Goal: Information Seeking & Learning: Compare options

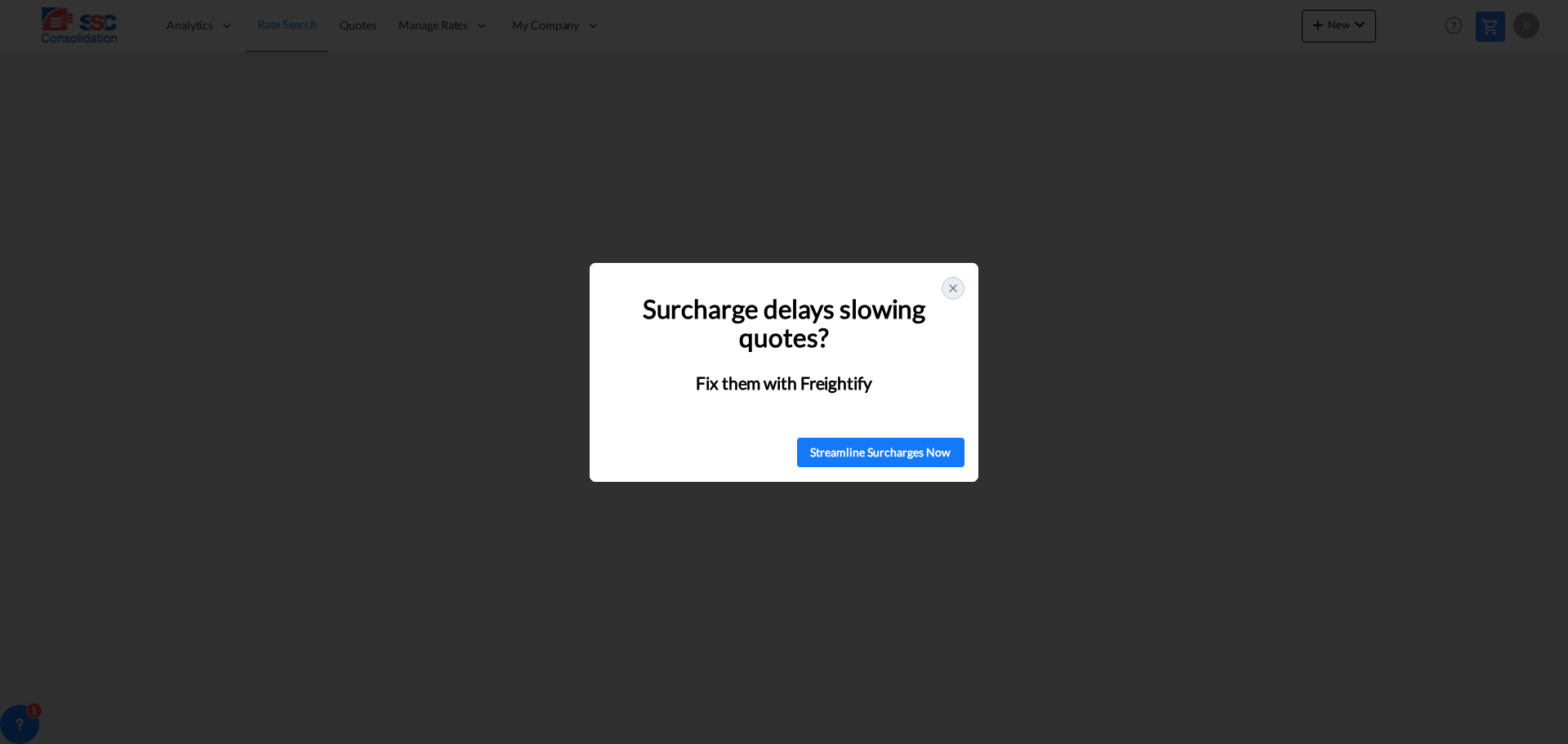
click at [951, 284] on icon at bounding box center [953, 288] width 13 height 13
